Goal: Task Accomplishment & Management: Manage account settings

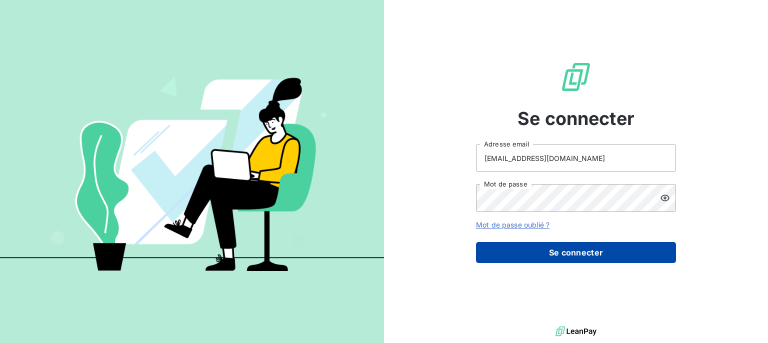
click at [566, 249] on button "Se connecter" at bounding box center [576, 252] width 200 height 21
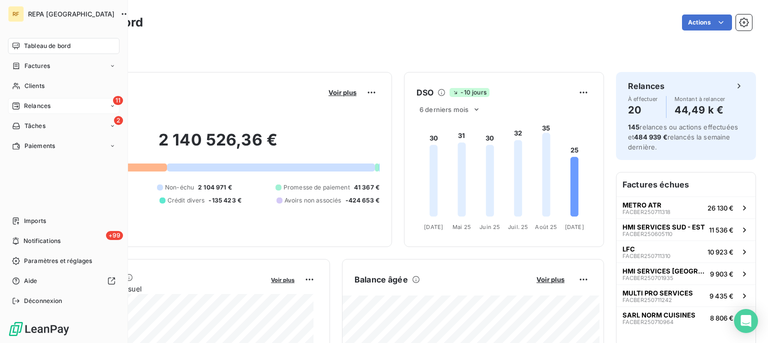
click at [27, 104] on span "Relances" at bounding box center [37, 105] width 26 height 9
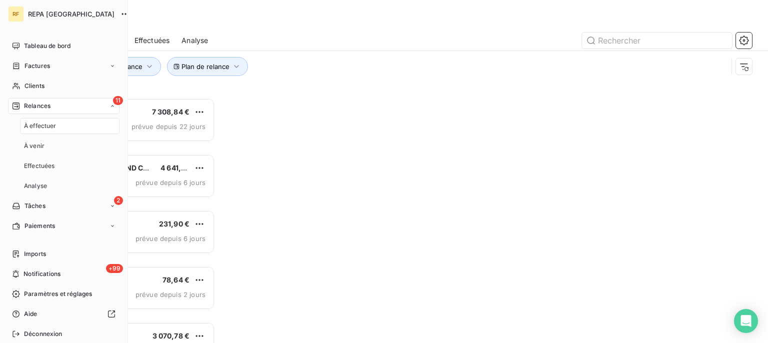
scroll to position [236, 158]
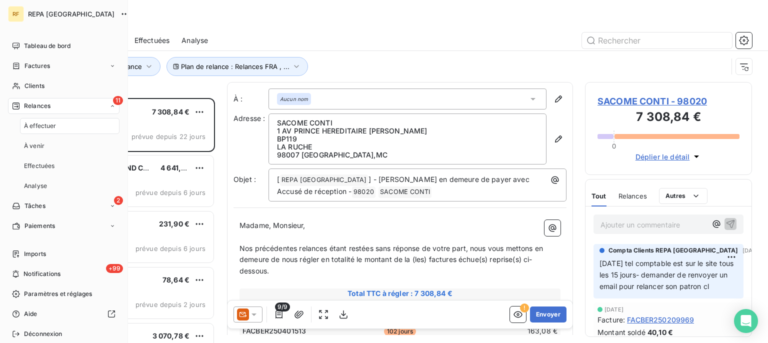
click at [70, 122] on div "À effectuer" at bounding box center [69, 126] width 99 height 16
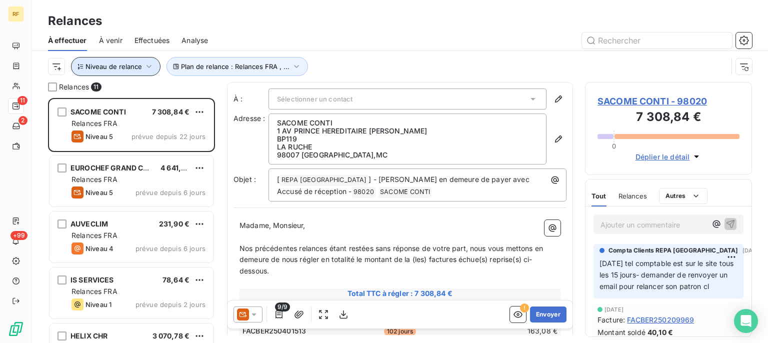
click at [145, 65] on icon "button" at bounding box center [149, 66] width 10 height 10
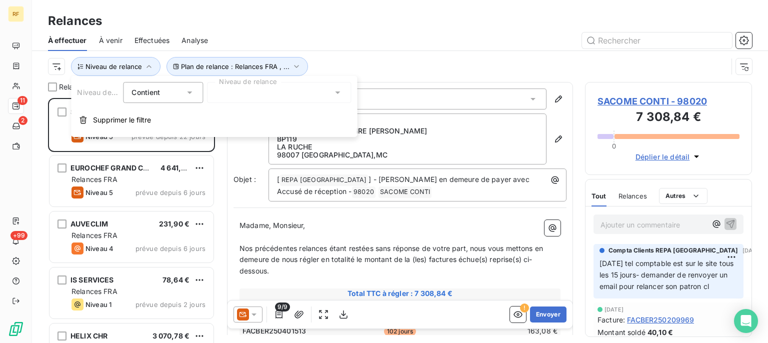
click at [334, 91] on icon at bounding box center [337, 92] width 10 height 10
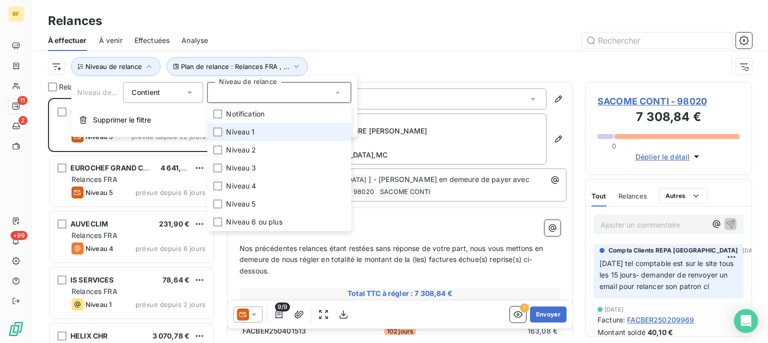
click at [255, 127] on li "Niveau 1" at bounding box center [279, 132] width 144 height 18
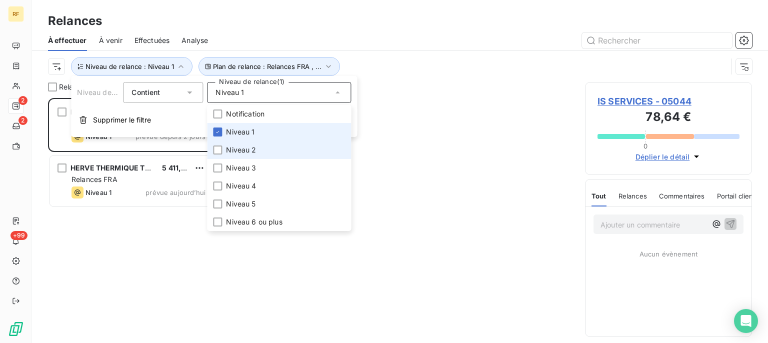
scroll to position [236, 158]
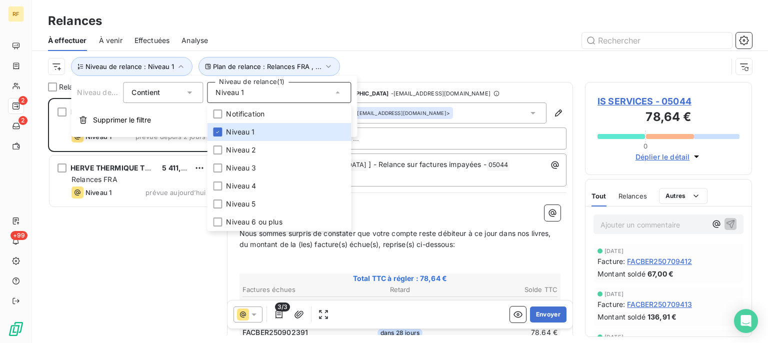
click at [489, 43] on div at bounding box center [486, 40] width 532 height 16
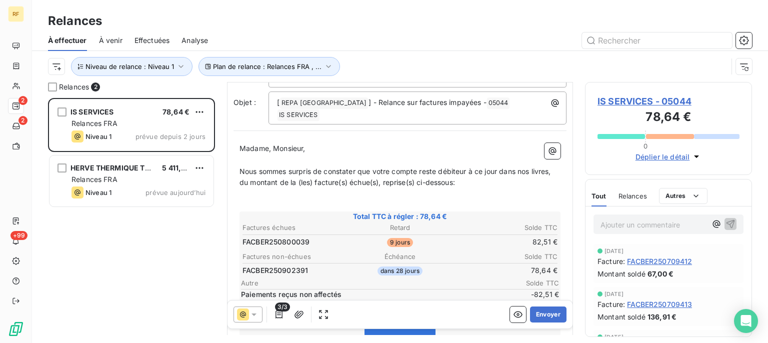
scroll to position [65, 0]
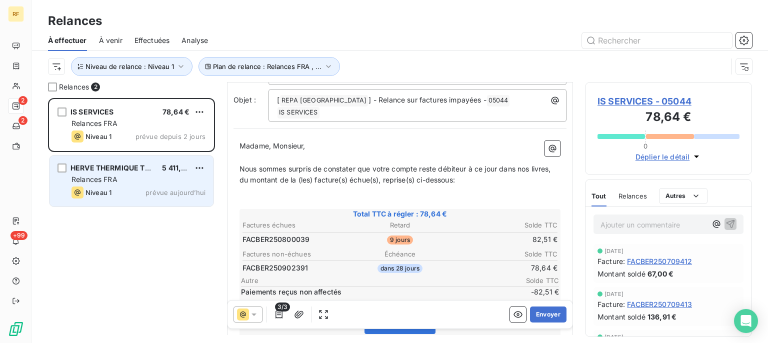
click at [164, 181] on div "Relances FRA" at bounding box center [138, 179] width 134 height 10
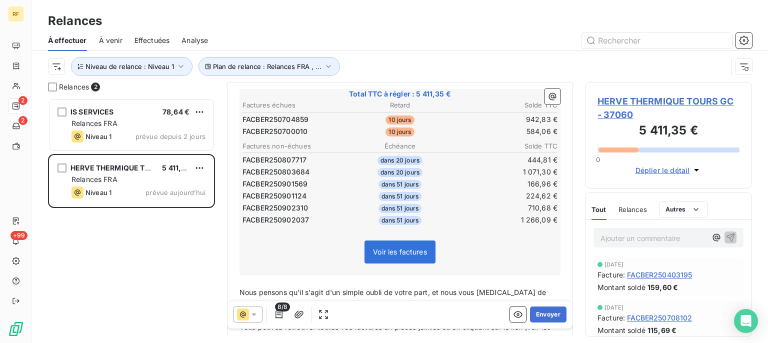
scroll to position [190, 0]
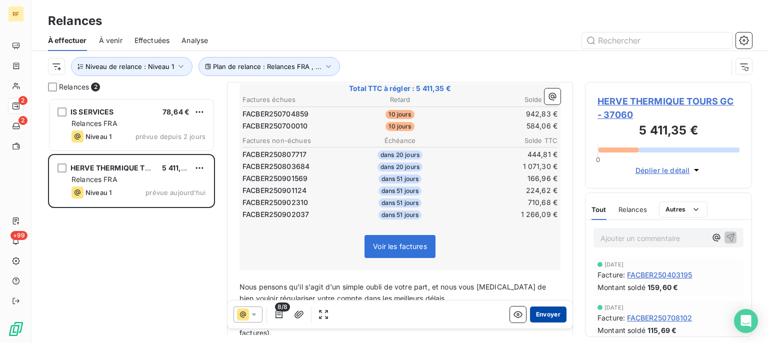
click at [543, 311] on button "Envoyer" at bounding box center [548, 314] width 36 height 16
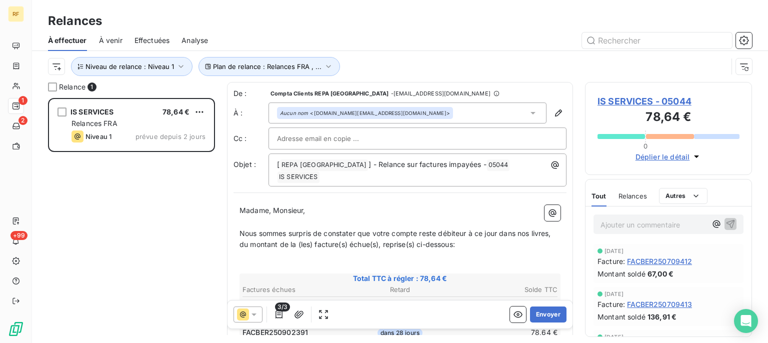
click at [543, 311] on button "Envoyer" at bounding box center [548, 314] width 36 height 16
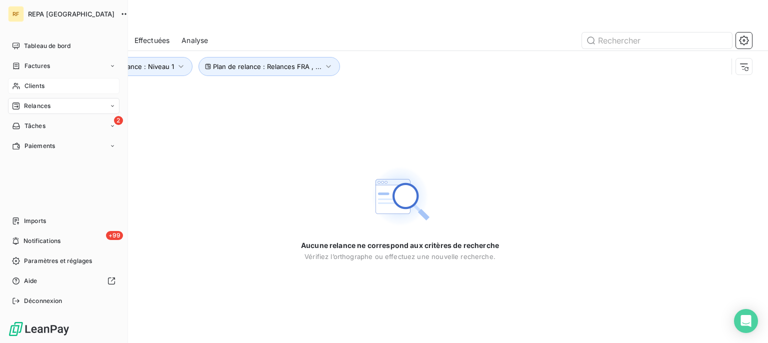
click at [53, 85] on div "Clients" at bounding box center [63, 86] width 111 height 16
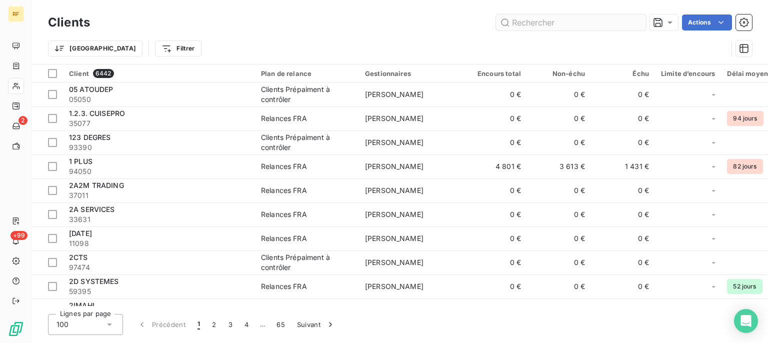
click at [588, 26] on input "text" at bounding box center [571, 22] width 150 height 16
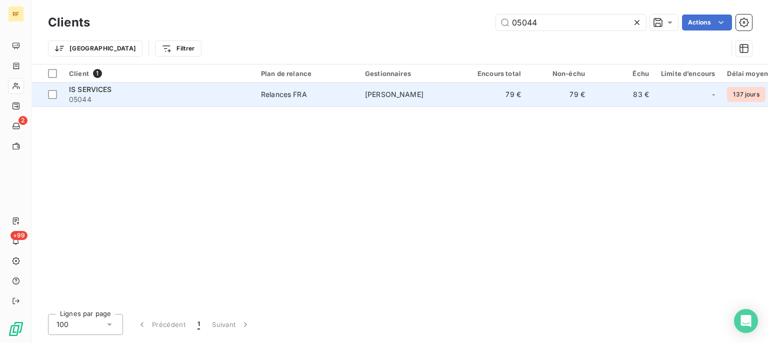
type input "05044"
click at [265, 93] on div "Relances FRA" at bounding box center [284, 94] width 46 height 10
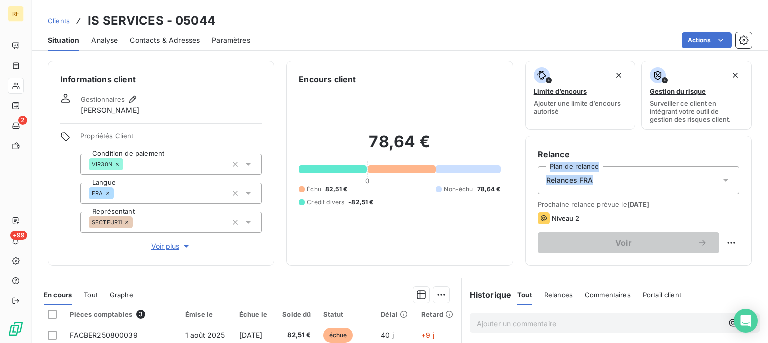
drag, startPoint x: 758, startPoint y: 149, endPoint x: 763, endPoint y: 185, distance: 35.8
click at [763, 185] on div "Informations client Gestionnaires [PERSON_NAME] Propriétés Client Condition de …" at bounding box center [400, 199] width 736 height 288
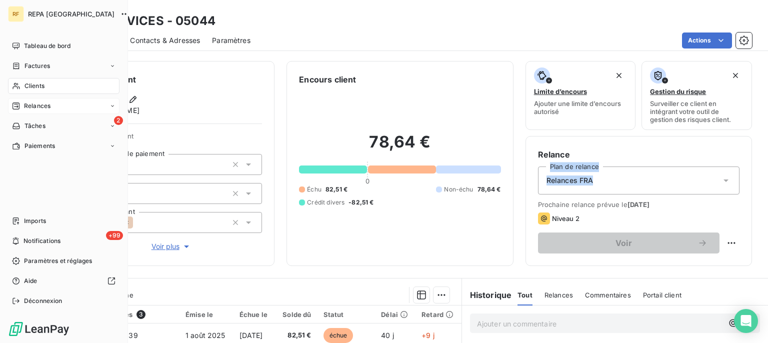
click at [115, 106] on icon at bounding box center [112, 106] width 6 height 6
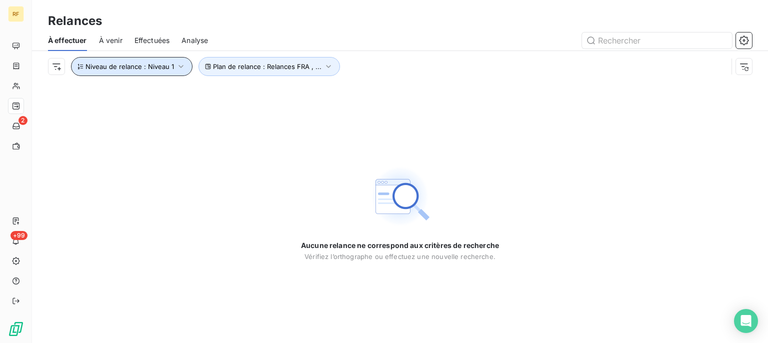
click at [177, 67] on icon "button" at bounding box center [181, 66] width 10 height 10
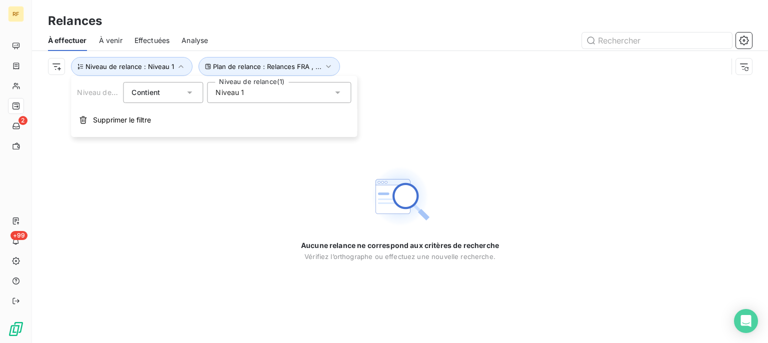
click at [343, 95] on div "Niveau 1" at bounding box center [279, 92] width 144 height 21
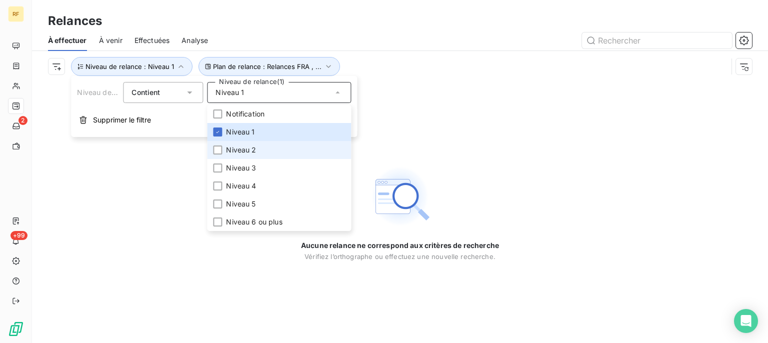
click at [242, 144] on li "Niveau 2" at bounding box center [279, 150] width 144 height 18
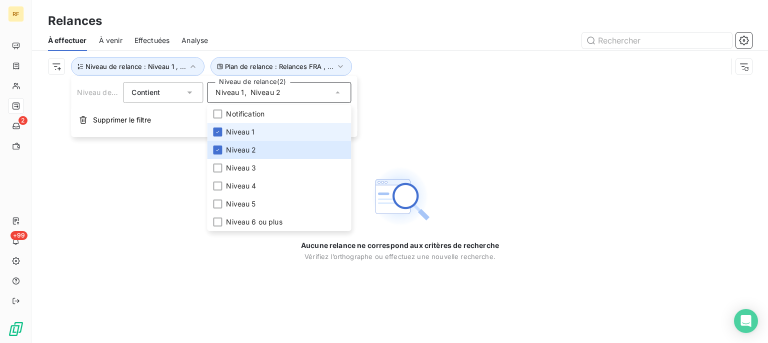
click at [238, 132] on span "Niveau 1" at bounding box center [240, 132] width 28 height 10
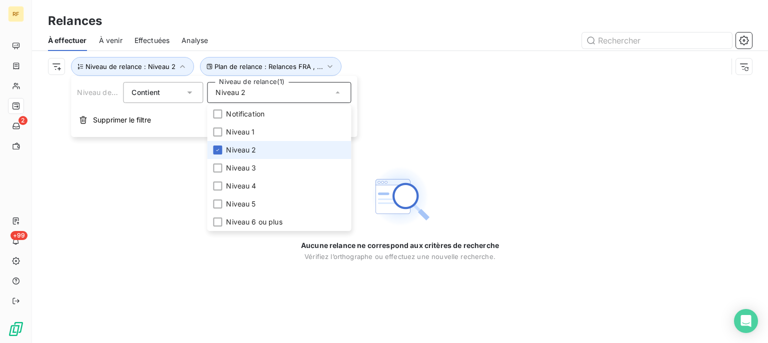
click at [234, 154] on span "Niveau 2" at bounding box center [241, 150] width 30 height 10
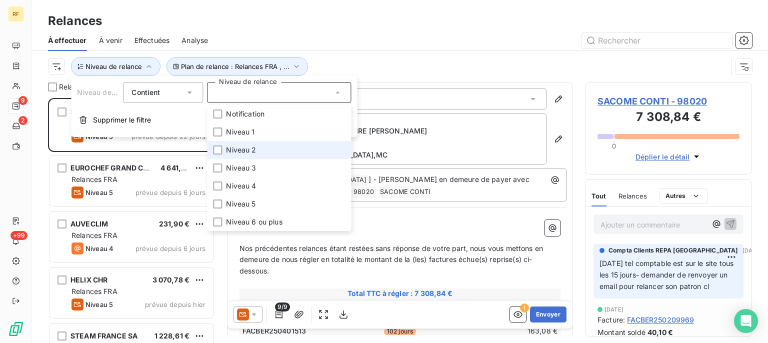
scroll to position [236, 158]
click at [474, 33] on div at bounding box center [486, 40] width 532 height 16
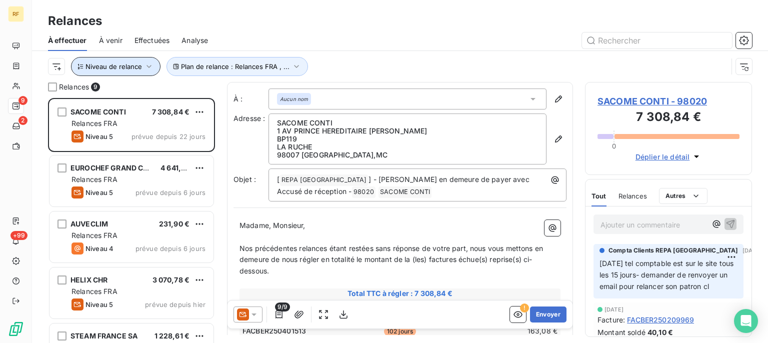
click at [145, 67] on icon "button" at bounding box center [149, 66] width 10 height 10
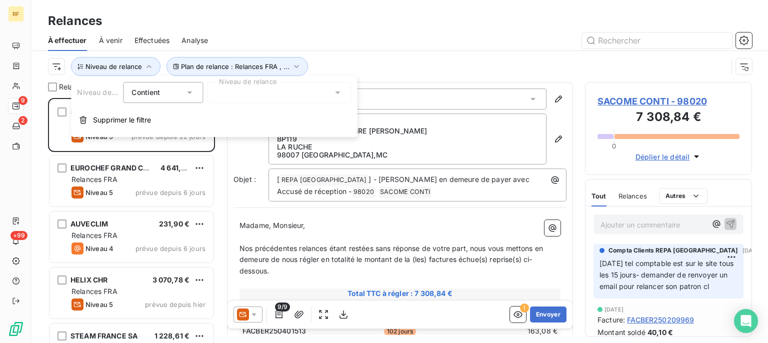
click at [337, 94] on icon at bounding box center [337, 92] width 10 height 10
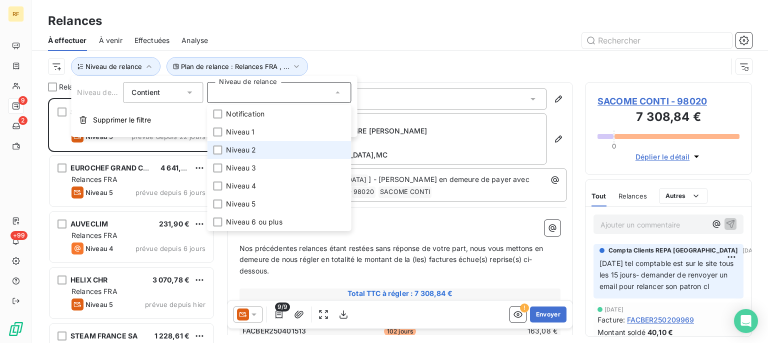
click at [233, 149] on span "Niveau 2" at bounding box center [241, 150] width 30 height 10
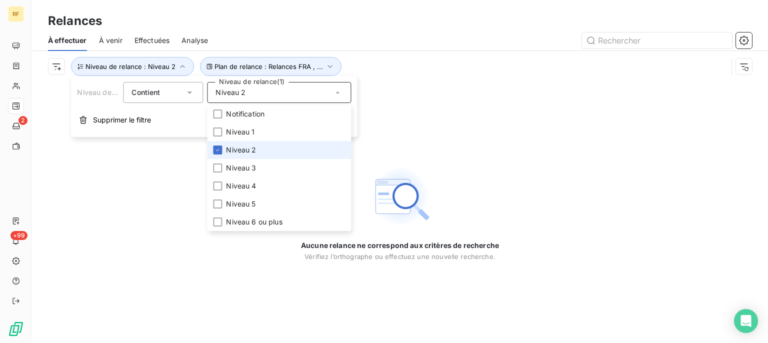
click at [227, 149] on span "Niveau 2" at bounding box center [241, 150] width 30 height 10
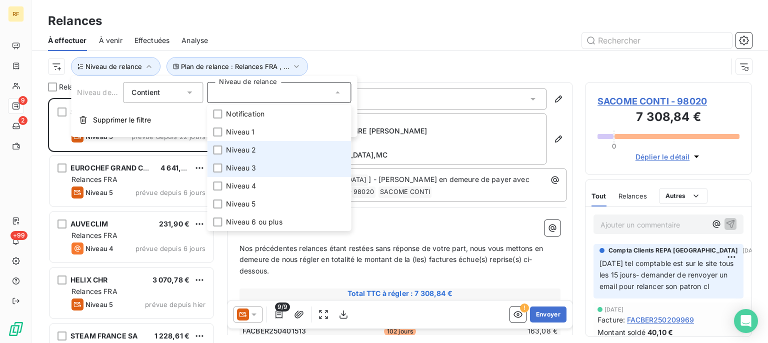
scroll to position [236, 158]
click at [227, 165] on span "Niveau 3" at bounding box center [241, 168] width 30 height 10
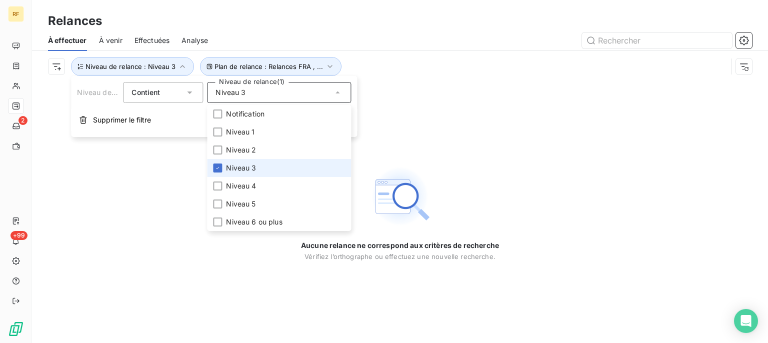
click at [227, 165] on span "Niveau 3" at bounding box center [241, 168] width 30 height 10
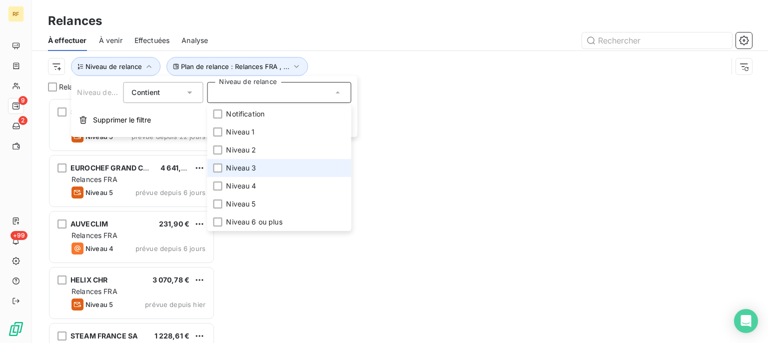
scroll to position [236, 158]
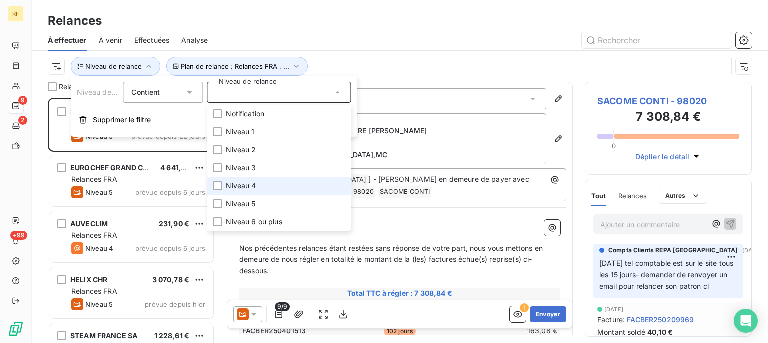
click at [232, 187] on span "Niveau 4" at bounding box center [241, 186] width 30 height 10
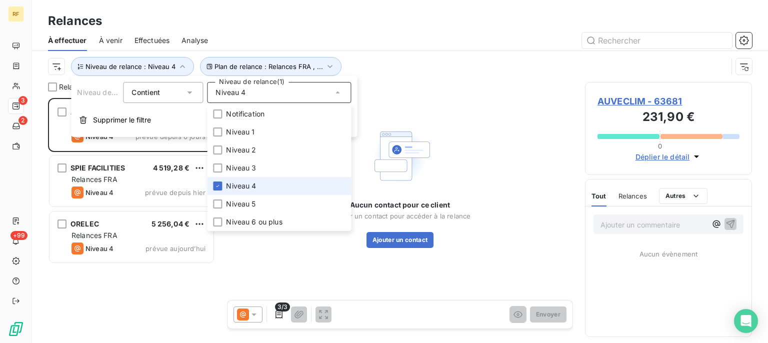
scroll to position [236, 158]
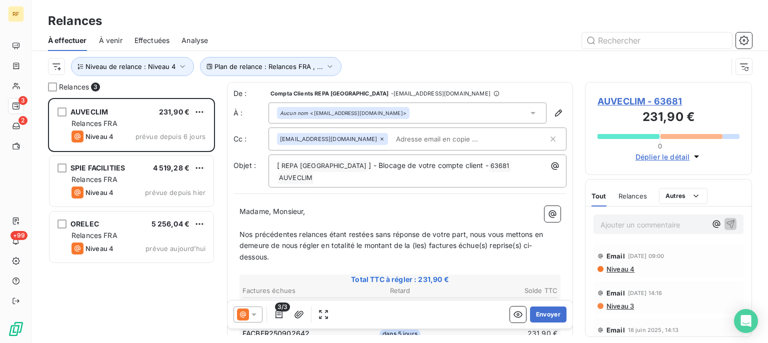
click at [442, 44] on div at bounding box center [486, 40] width 532 height 16
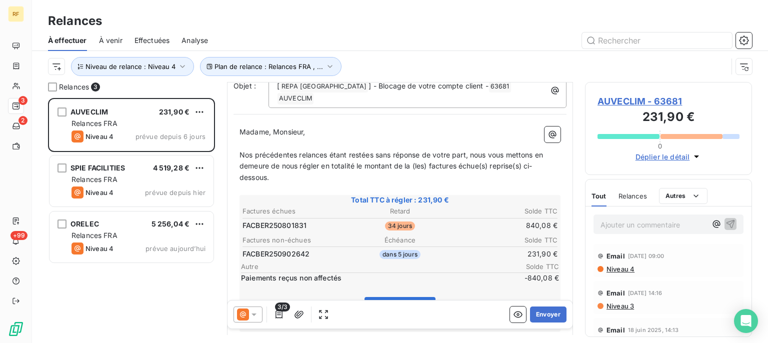
scroll to position [84, 0]
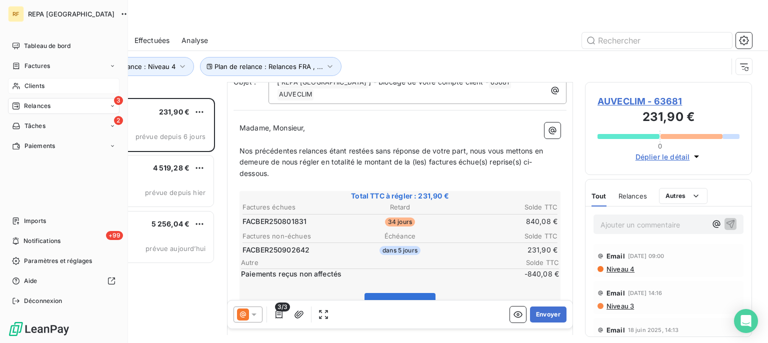
click at [40, 85] on span "Clients" at bounding box center [34, 85] width 20 height 9
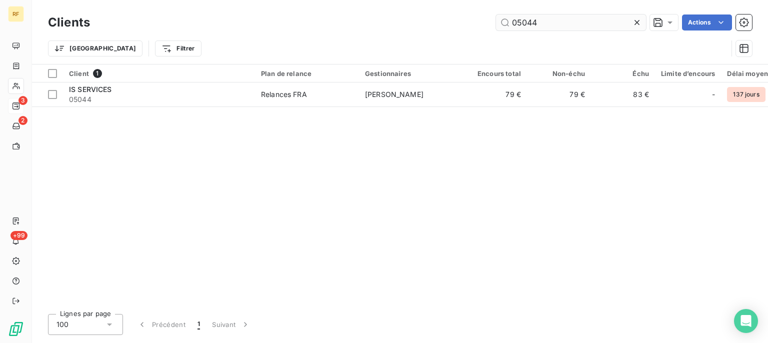
drag, startPoint x: 541, startPoint y: 21, endPoint x: 458, endPoint y: 21, distance: 82.5
click at [496, 21] on input "05044" at bounding box center [571, 22] width 150 height 16
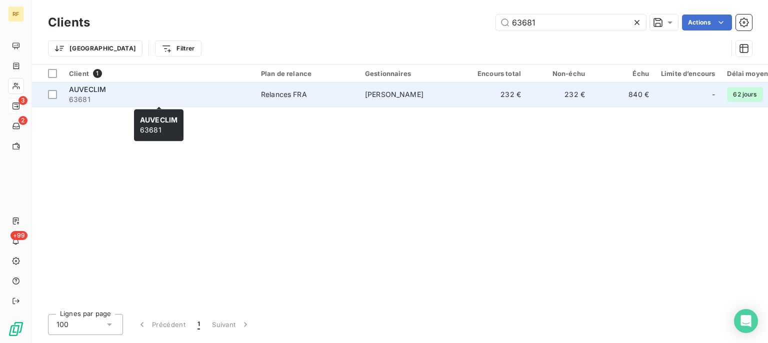
type input "63681"
click at [206, 98] on span "63681" at bounding box center [159, 99] width 180 height 10
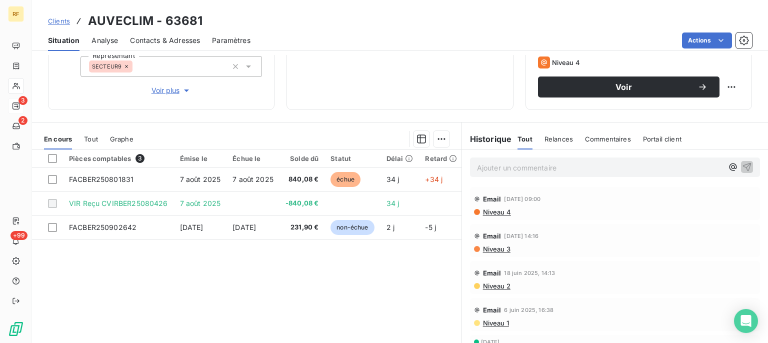
scroll to position [164, 0]
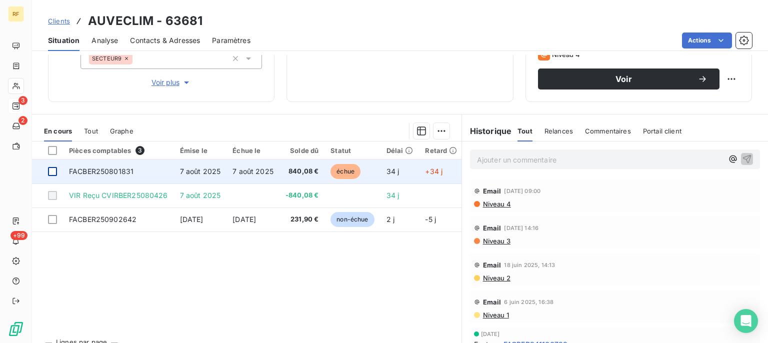
click at [50, 172] on div at bounding box center [52, 171] width 9 height 9
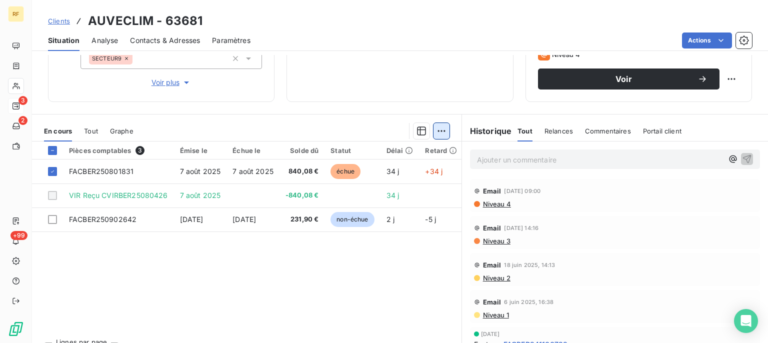
click at [439, 129] on html "RF 3 2 +99 Clients AUVECLIM - 63681 Situation Analyse Contacts & Adresses Param…" at bounding box center [384, 171] width 768 height 343
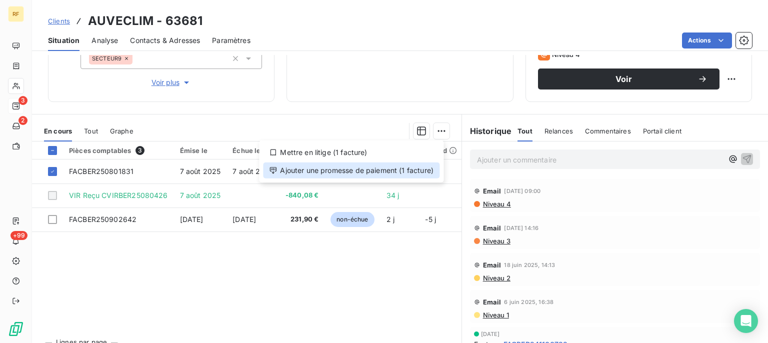
click at [405, 170] on div "Ajouter une promesse de paiement (1 facture)" at bounding box center [351, 170] width 176 height 16
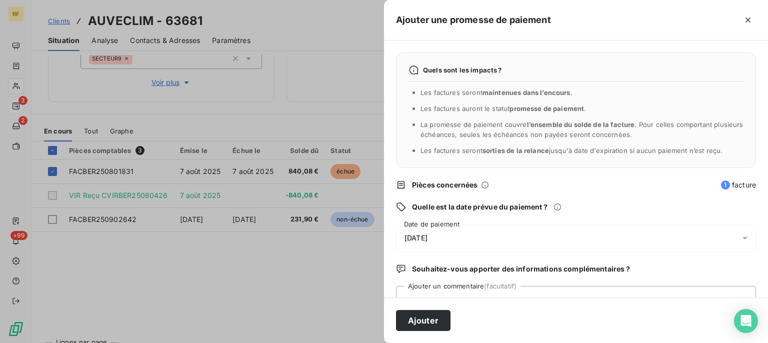
scroll to position [38, 0]
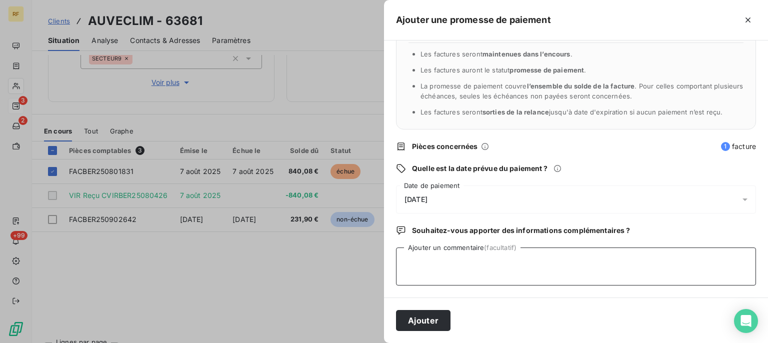
click at [466, 260] on textarea "Ajouter un commentaire (facultatif)" at bounding box center [576, 266] width 360 height 38
type textarea "Payé le 10"
click at [434, 319] on button "Ajouter" at bounding box center [423, 320] width 54 height 21
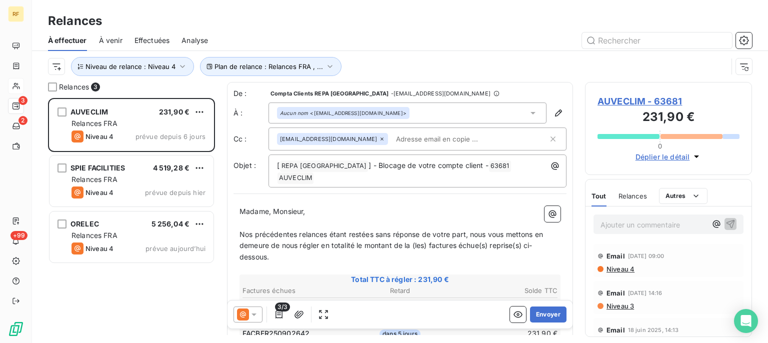
scroll to position [236, 158]
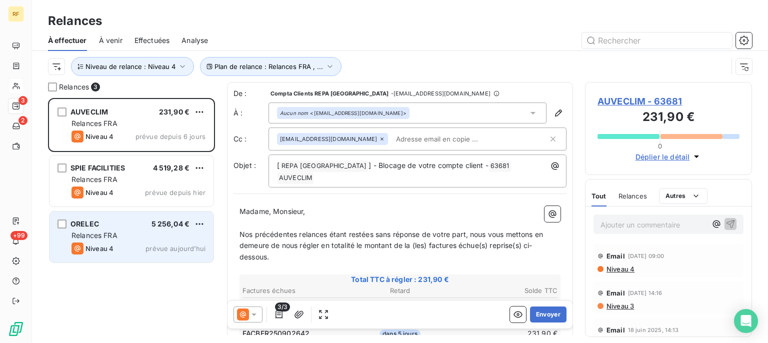
click at [168, 225] on span "5 256,04 €" at bounding box center [170, 223] width 38 height 8
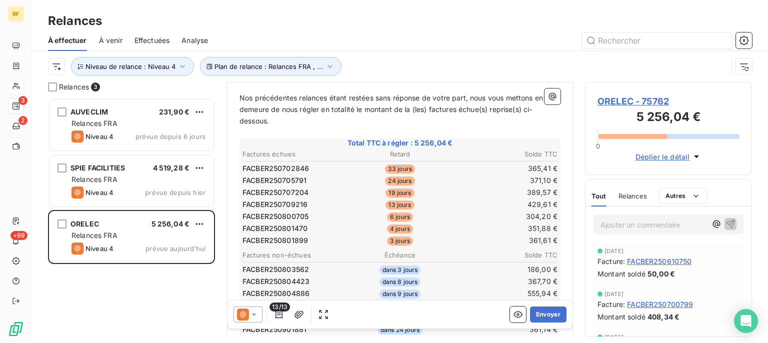
scroll to position [168, 0]
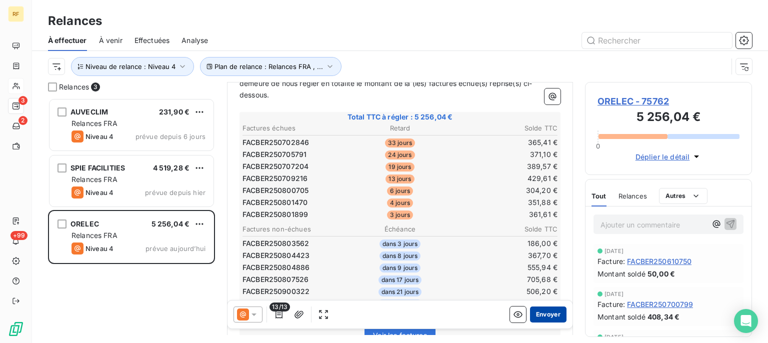
click at [545, 312] on button "Envoyer" at bounding box center [548, 314] width 36 height 16
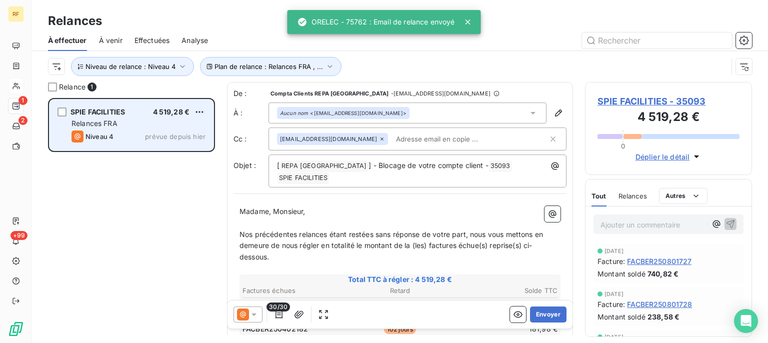
click at [135, 112] on div "SPIE FACILITIES 4 519,28 €" at bounding box center [138, 111] width 134 height 9
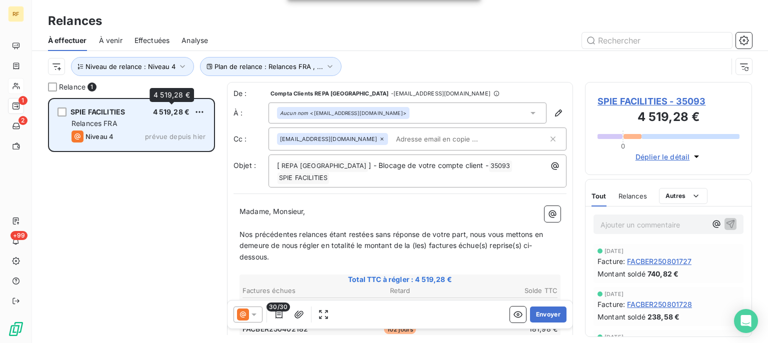
click at [159, 116] on span "4 519,28 €" at bounding box center [171, 111] width 37 height 8
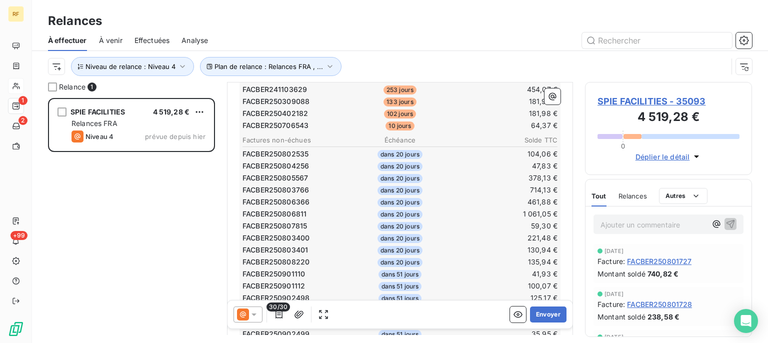
scroll to position [100, 0]
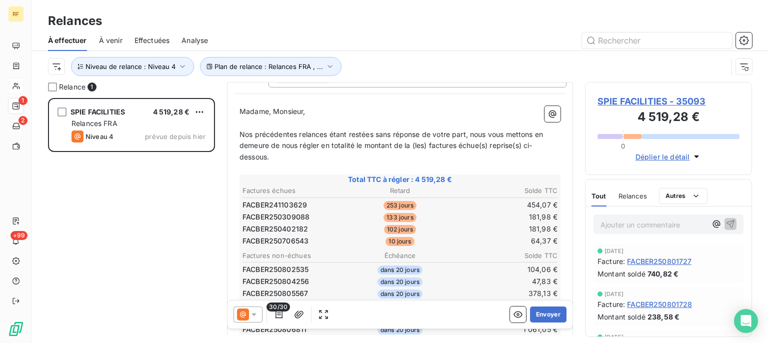
click at [47, 87] on div "Relance 1 SPIE FACILITIES 4 519,28 € Relances FRA Niveau 4 prévue depuis [DATE]…" at bounding box center [400, 212] width 736 height 261
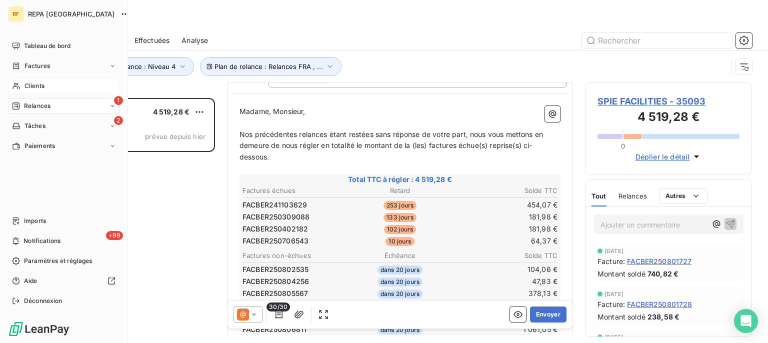
click at [34, 85] on span "Clients" at bounding box center [34, 85] width 20 height 9
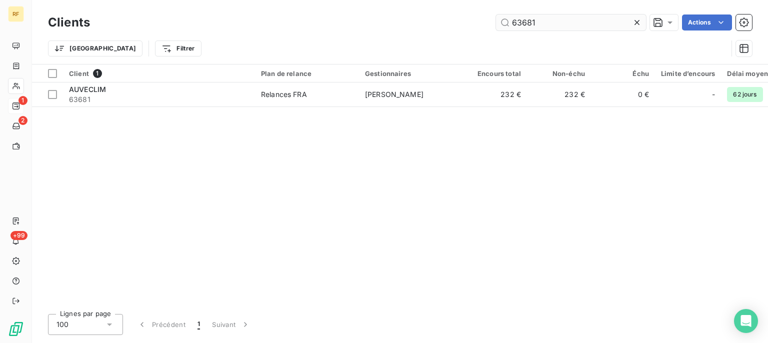
drag, startPoint x: 547, startPoint y: 20, endPoint x: 439, endPoint y: 28, distance: 108.2
click at [496, 28] on input "63681" at bounding box center [571, 22] width 150 height 16
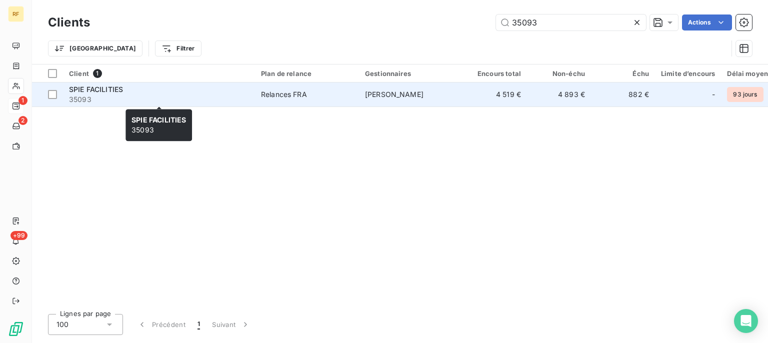
type input "35093"
click at [164, 97] on span "35093" at bounding box center [159, 99] width 180 height 10
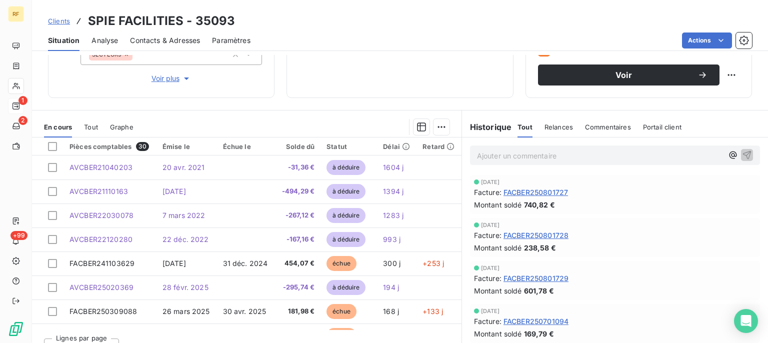
scroll to position [184, 0]
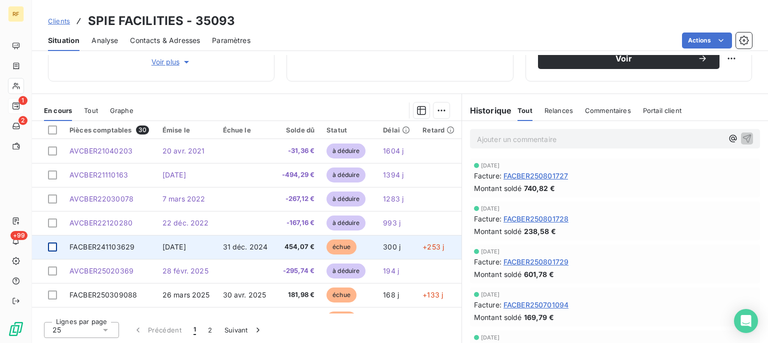
click at [51, 247] on div at bounding box center [52, 246] width 9 height 9
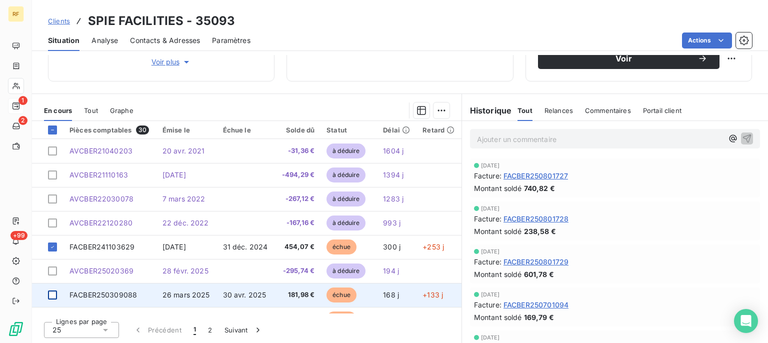
click at [50, 294] on div at bounding box center [52, 294] width 9 height 9
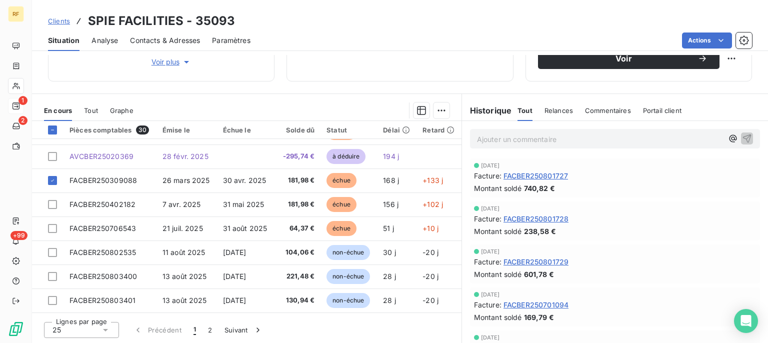
scroll to position [117, 0]
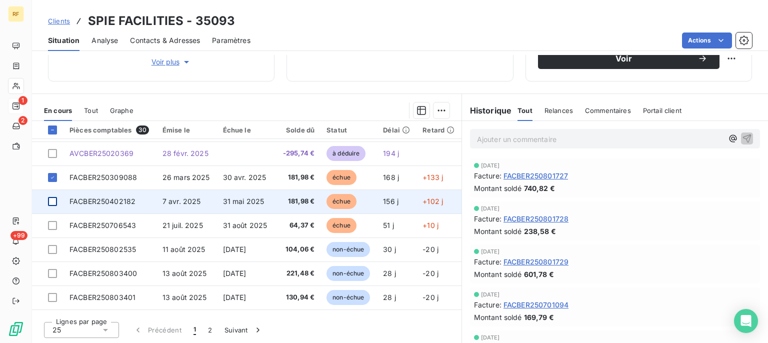
click at [53, 199] on div at bounding box center [52, 201] width 9 height 9
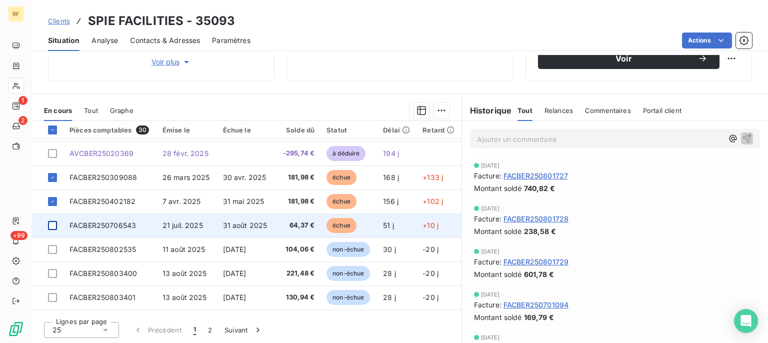
click at [53, 224] on div at bounding box center [52, 225] width 9 height 9
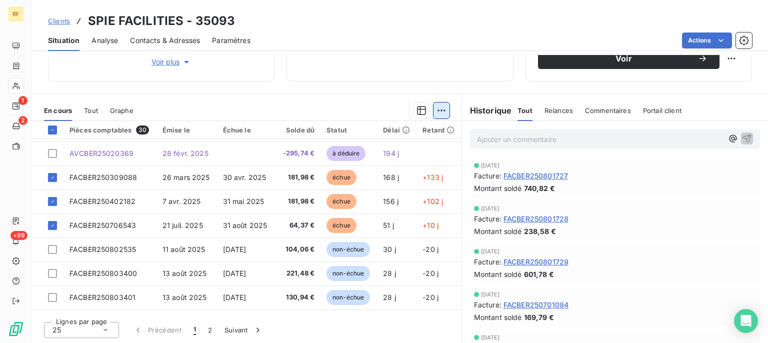
click at [438, 109] on html "RF 1 2 +99 Clients SPIE FACILITIES - 35093 Situation Analyse Contacts & Adresse…" at bounding box center [384, 171] width 768 height 343
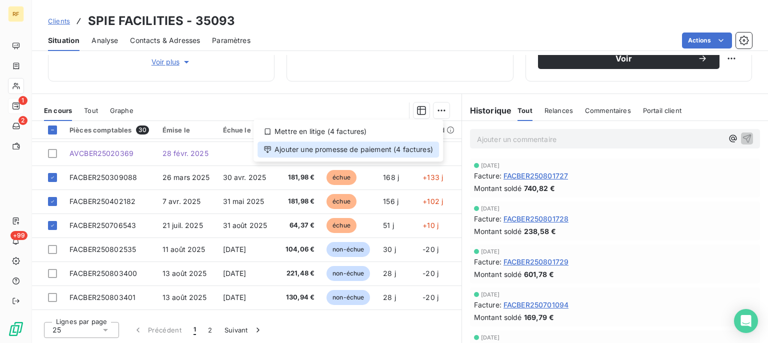
click at [356, 149] on div "Ajouter une promesse de paiement (4 factures)" at bounding box center [347, 149] width 181 height 16
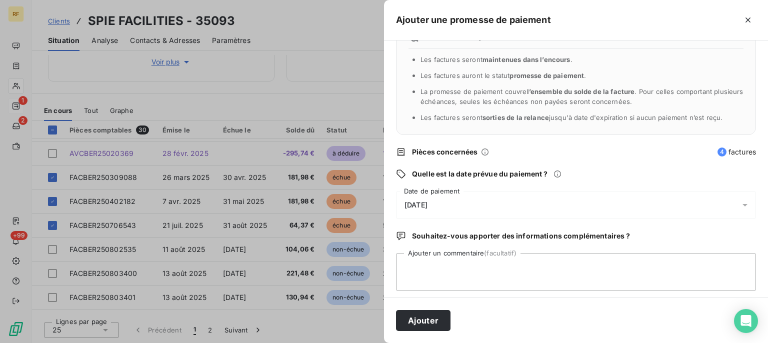
scroll to position [38, 0]
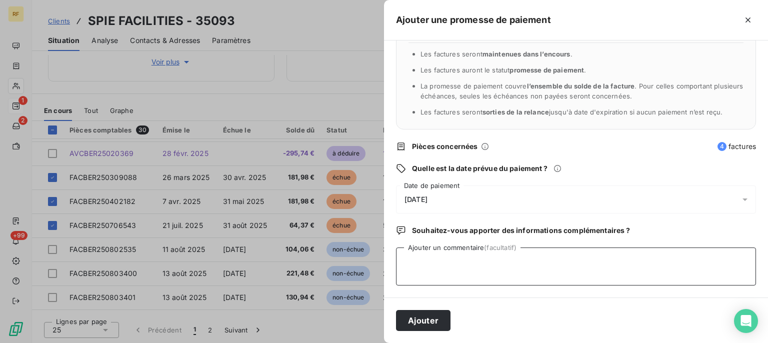
click at [440, 261] on textarea "Ajouter un commentaire (facultatif)" at bounding box center [576, 266] width 360 height 38
type textarea "Client créditeur jusqu'au 30/09"
click at [419, 194] on div "[DATE]" at bounding box center [576, 199] width 360 height 28
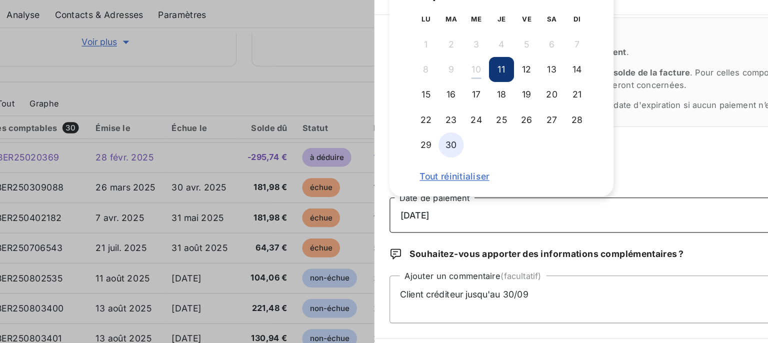
click at [445, 142] on button "30" at bounding box center [445, 144] width 20 height 20
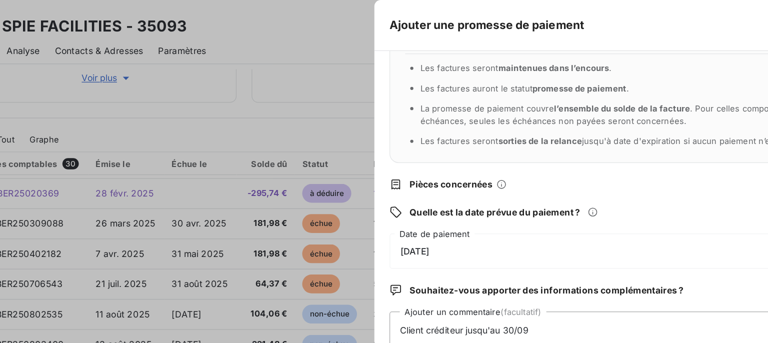
click at [449, 202] on div "[DATE]" at bounding box center [576, 199] width 360 height 28
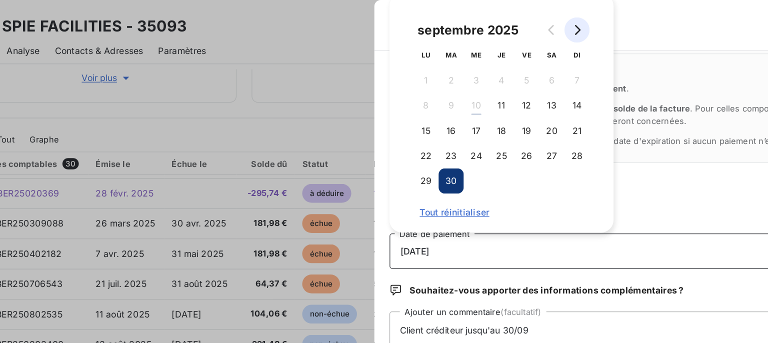
click at [542, 24] on icon "Go to next month" at bounding box center [545, 24] width 8 height 8
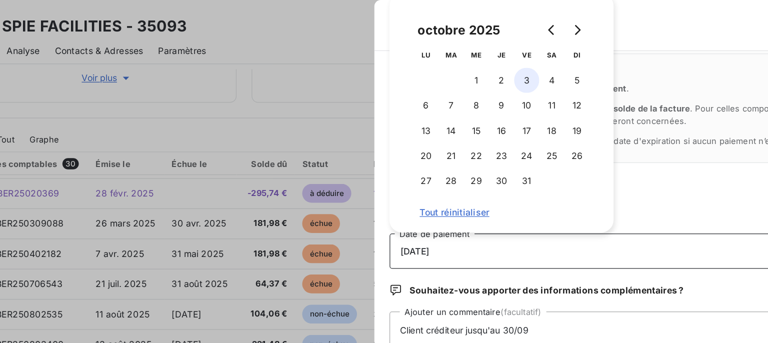
click at [503, 61] on button "3" at bounding box center [505, 64] width 20 height 20
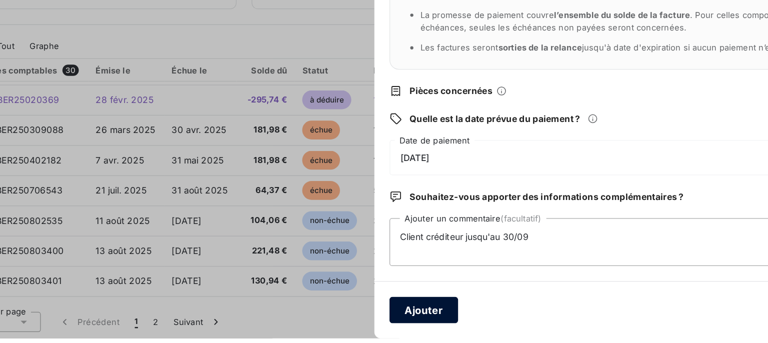
click at [422, 316] on button "Ajouter" at bounding box center [423, 320] width 54 height 21
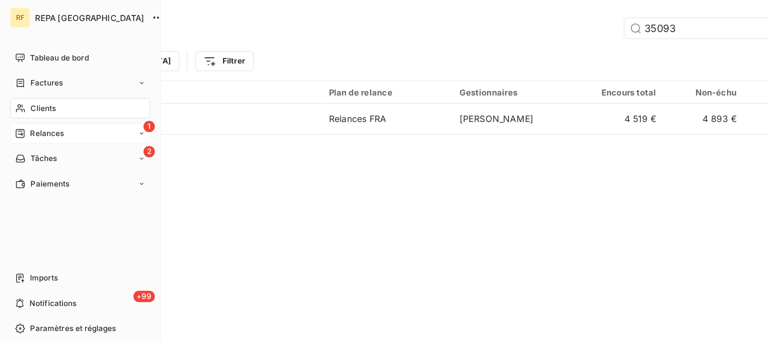
click at [43, 103] on span "Relances" at bounding box center [37, 105] width 26 height 9
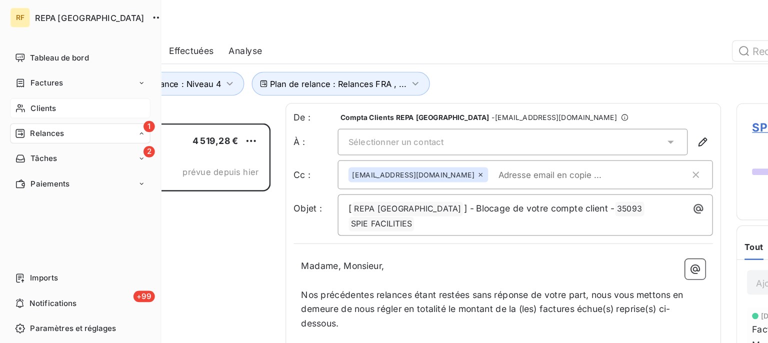
scroll to position [236, 158]
click at [28, 105] on span "Relances" at bounding box center [37, 105] width 26 height 9
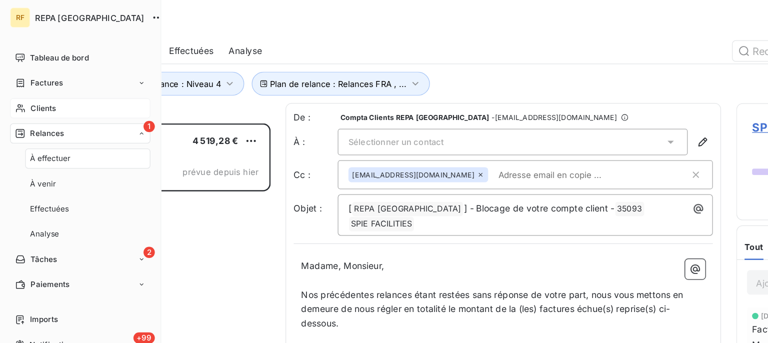
click at [109, 104] on icon at bounding box center [112, 106] width 6 height 6
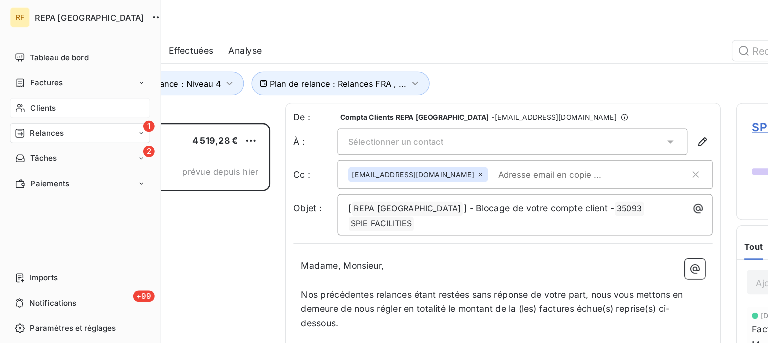
click at [109, 108] on div "1 Relances" at bounding box center [63, 106] width 111 height 16
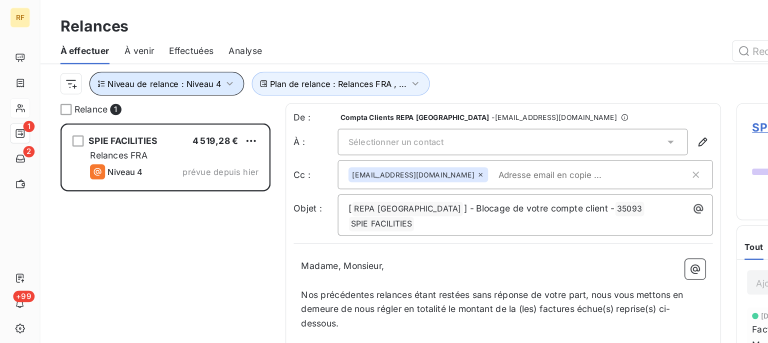
click at [178, 66] on icon "button" at bounding box center [182, 66] width 10 height 10
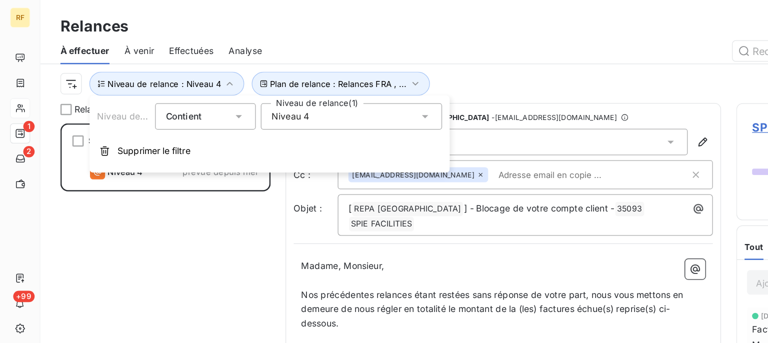
click at [338, 91] on icon at bounding box center [337, 92] width 10 height 10
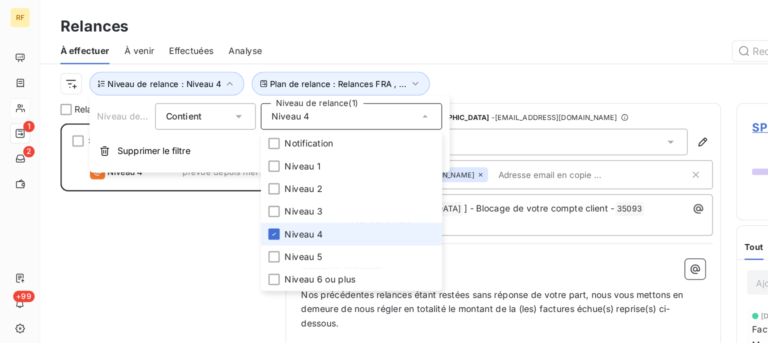
click at [254, 183] on span "Niveau 4" at bounding box center [241, 186] width 30 height 10
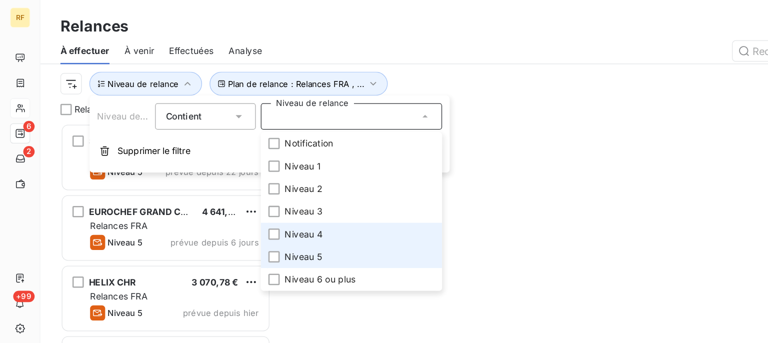
scroll to position [236, 158]
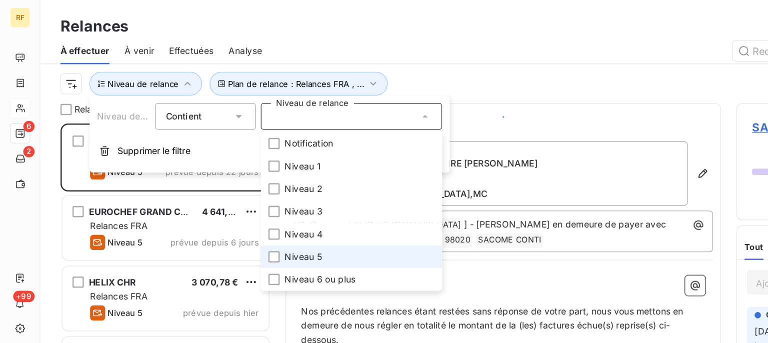
click at [242, 204] on span "Niveau 5" at bounding box center [240, 204] width 29 height 10
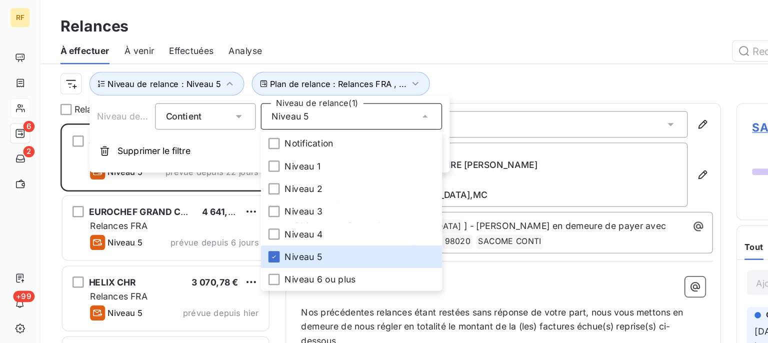
click at [470, 54] on div "Plan de relance : Relances FRA , ... Niveau de relance : Niveau 5" at bounding box center [400, 66] width 704 height 31
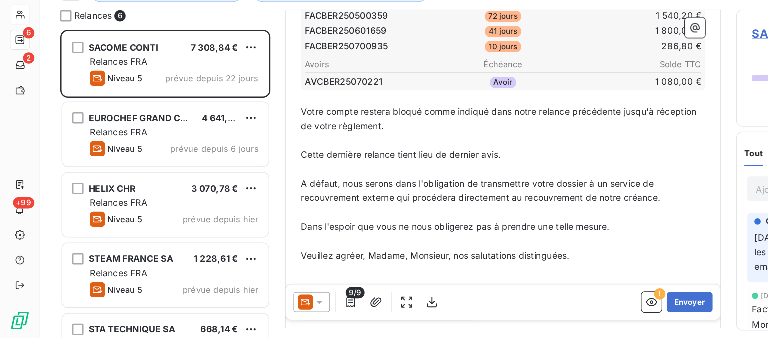
scroll to position [337, 0]
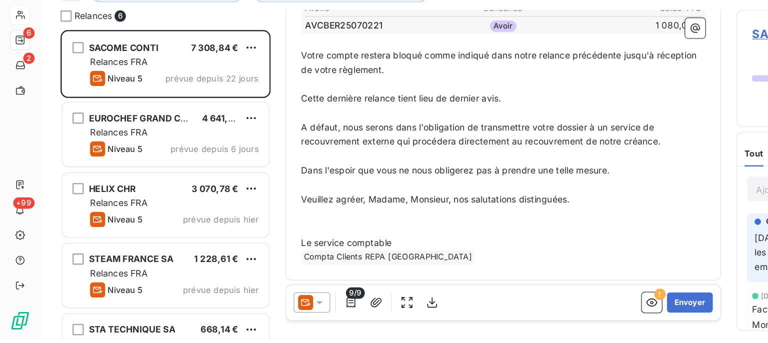
click at [220, 274] on div "Relances 6 SACOME CONTI 7 308,84 € Relances FRA Niveau 5 prévue depuis 22 jours…" at bounding box center [400, 212] width 736 height 261
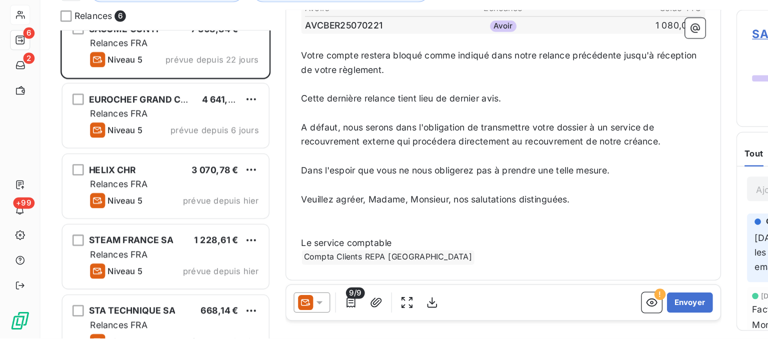
scroll to position [0, 0]
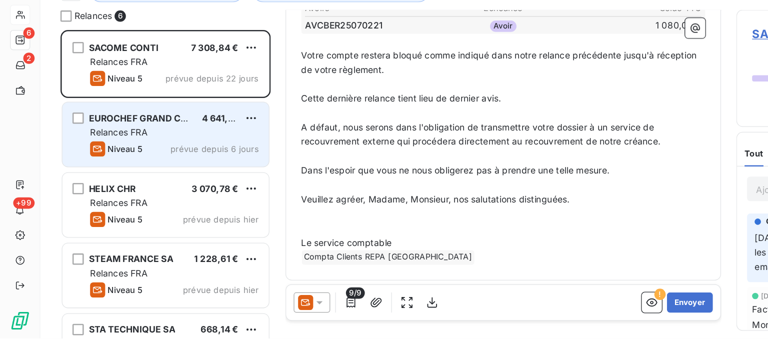
click at [126, 182] on div "Relances FRA" at bounding box center [138, 179] width 134 height 10
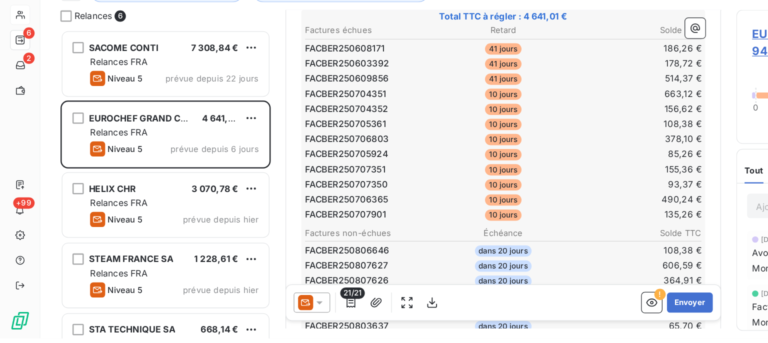
scroll to position [190, 0]
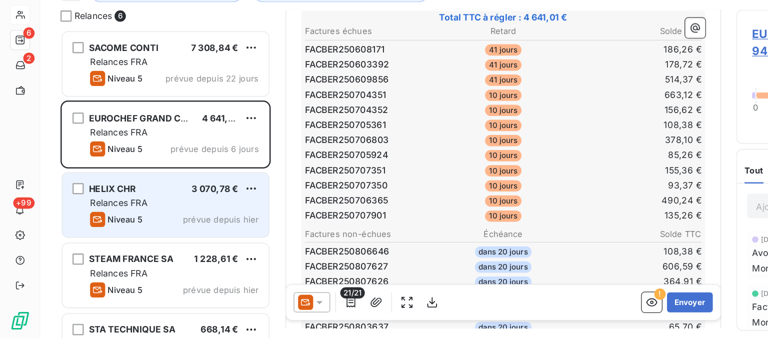
click at [156, 230] on div "Relances FRA" at bounding box center [138, 235] width 134 height 10
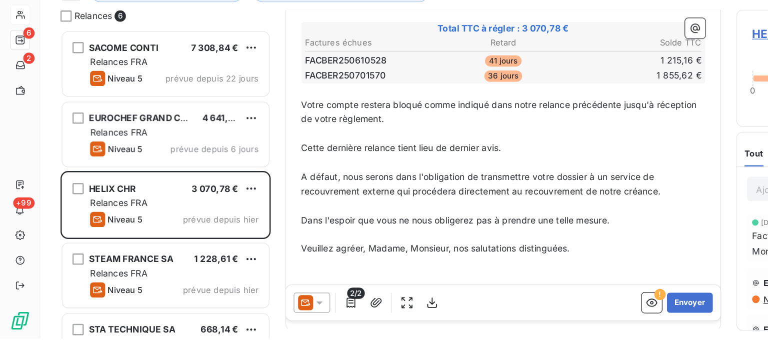
scroll to position [186, 0]
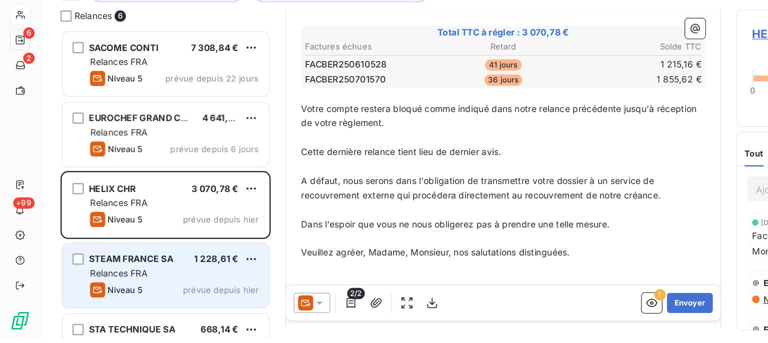
click at [167, 289] on div "Relances FRA" at bounding box center [138, 291] width 134 height 10
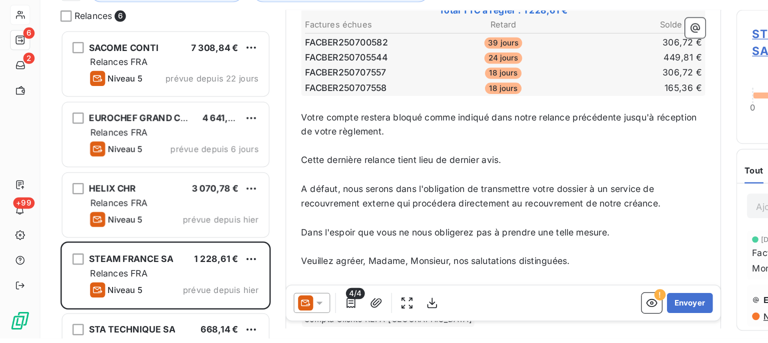
scroll to position [252, 0]
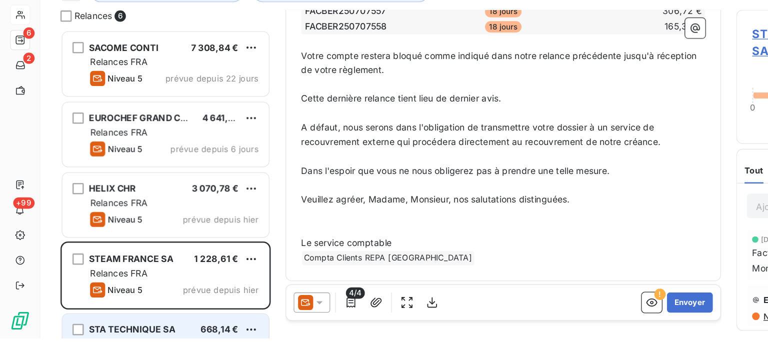
click at [173, 333] on span "668,14 €" at bounding box center [174, 335] width 30 height 8
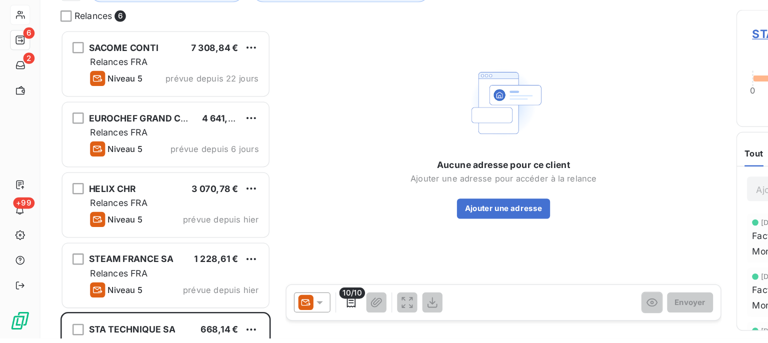
click at [217, 299] on div "Relances 6 SACOME CONTI 7 308,84 € Relances FRA Niveau 5 prévue depuis 22 jours…" at bounding box center [400, 212] width 736 height 261
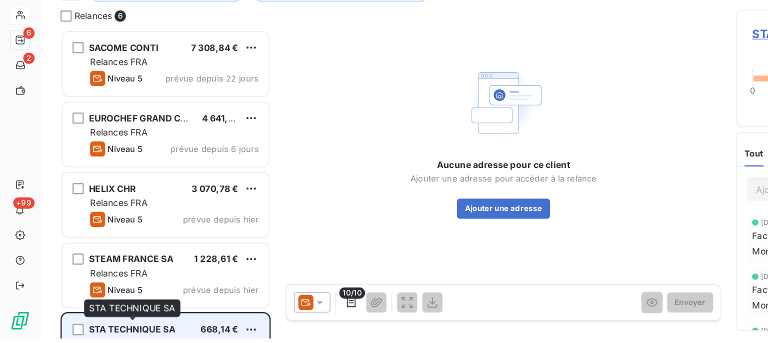
click at [116, 328] on div "STA TECHNIQUE SA 668,14 € Relances FRA Niveau 5 prévue depuis [DATE]" at bounding box center [131, 348] width 164 height 51
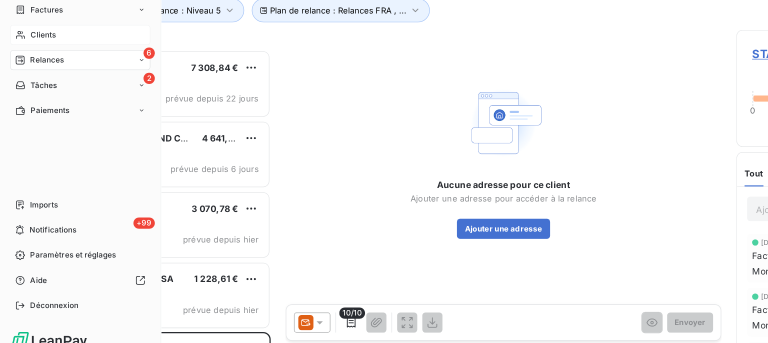
click at [19, 108] on icon at bounding box center [15, 105] width 7 height 7
